Goal: Transaction & Acquisition: Purchase product/service

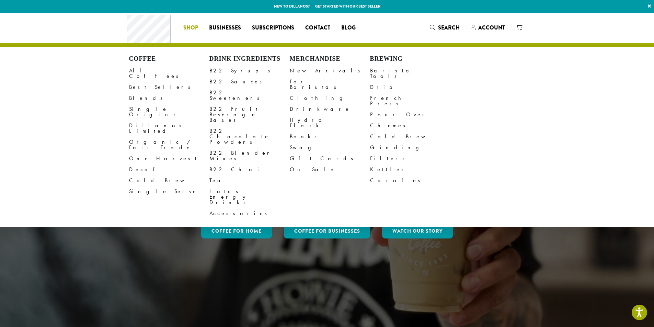
click at [192, 26] on span "Shop" at bounding box center [190, 28] width 15 height 9
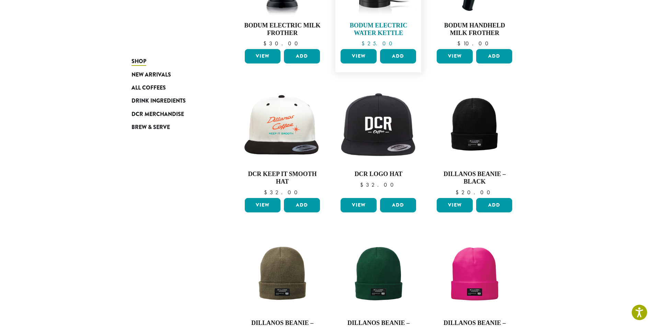
scroll to position [9, 0]
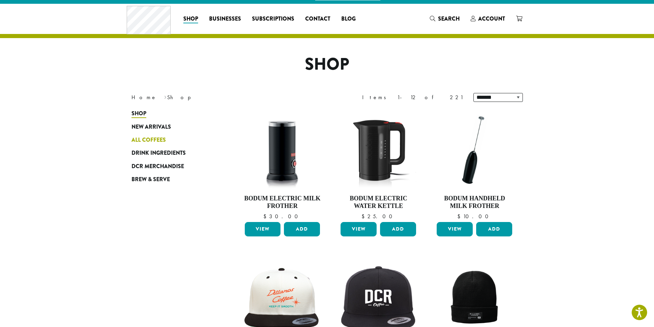
click at [160, 136] on link "All Coffees" at bounding box center [172, 140] width 82 height 13
click at [161, 138] on span "All Coffees" at bounding box center [148, 140] width 34 height 9
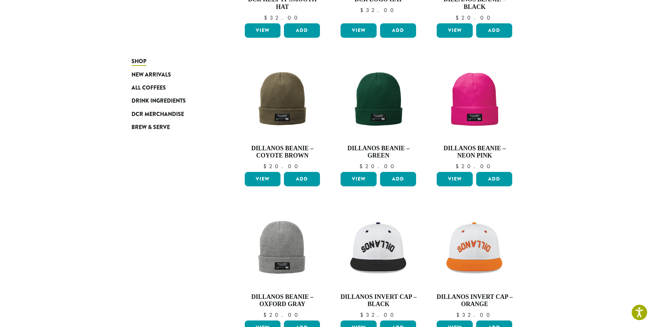
scroll to position [421, 0]
